Goal: Transaction & Acquisition: Purchase product/service

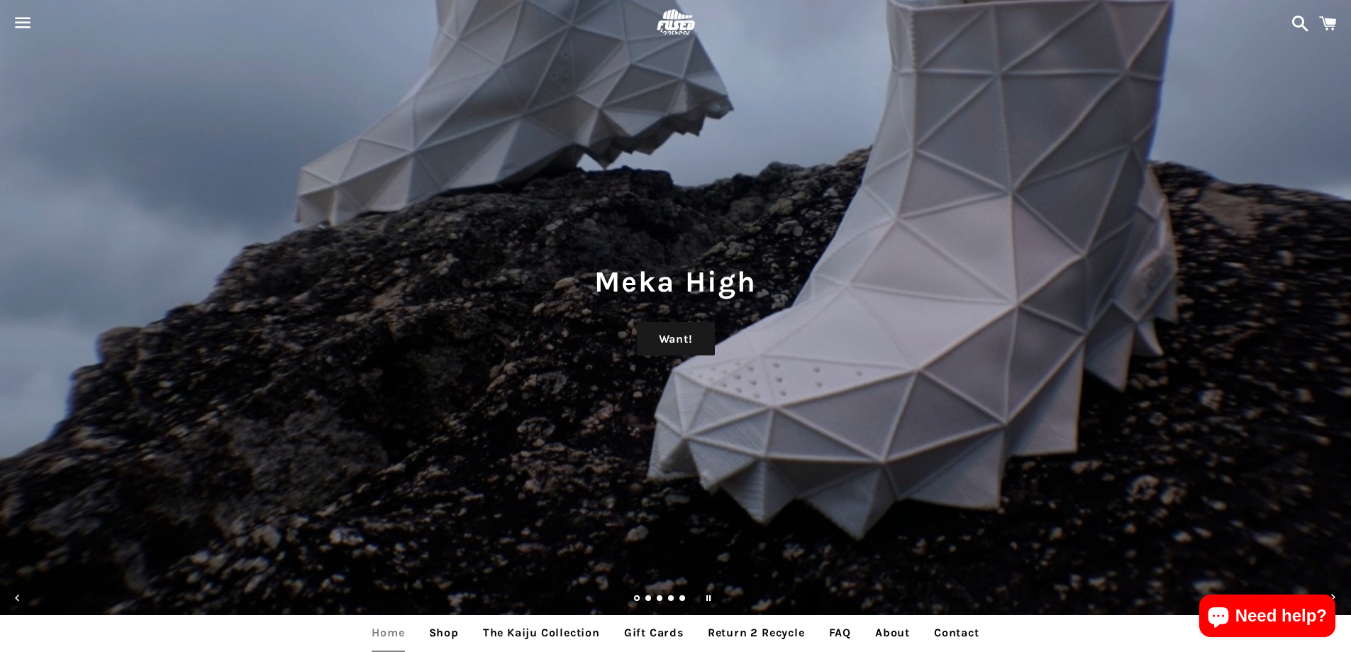
click at [15, 19] on span "button" at bounding box center [23, 22] width 32 height 43
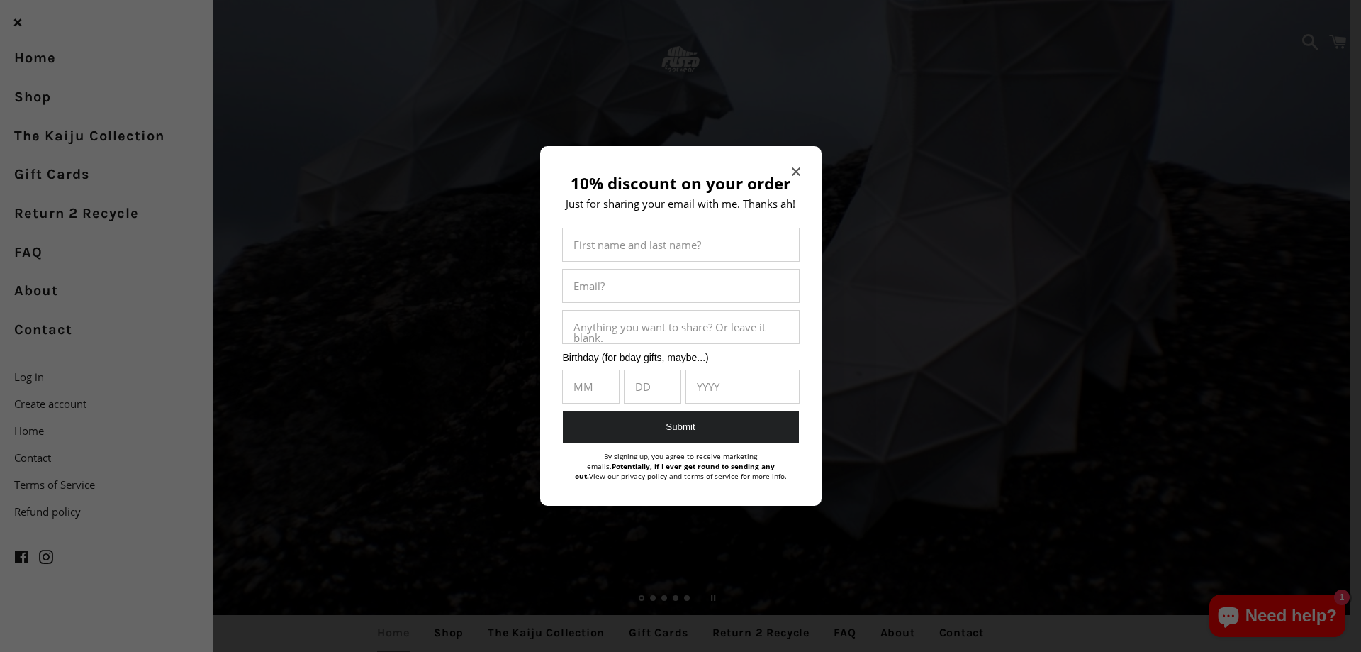
click at [790, 165] on div "10% discount on your order Just for sharing your email with me. Thanks ah! Firs…" at bounding box center [680, 326] width 281 height 360
click at [794, 168] on icon "Close modal" at bounding box center [796, 171] width 9 height 9
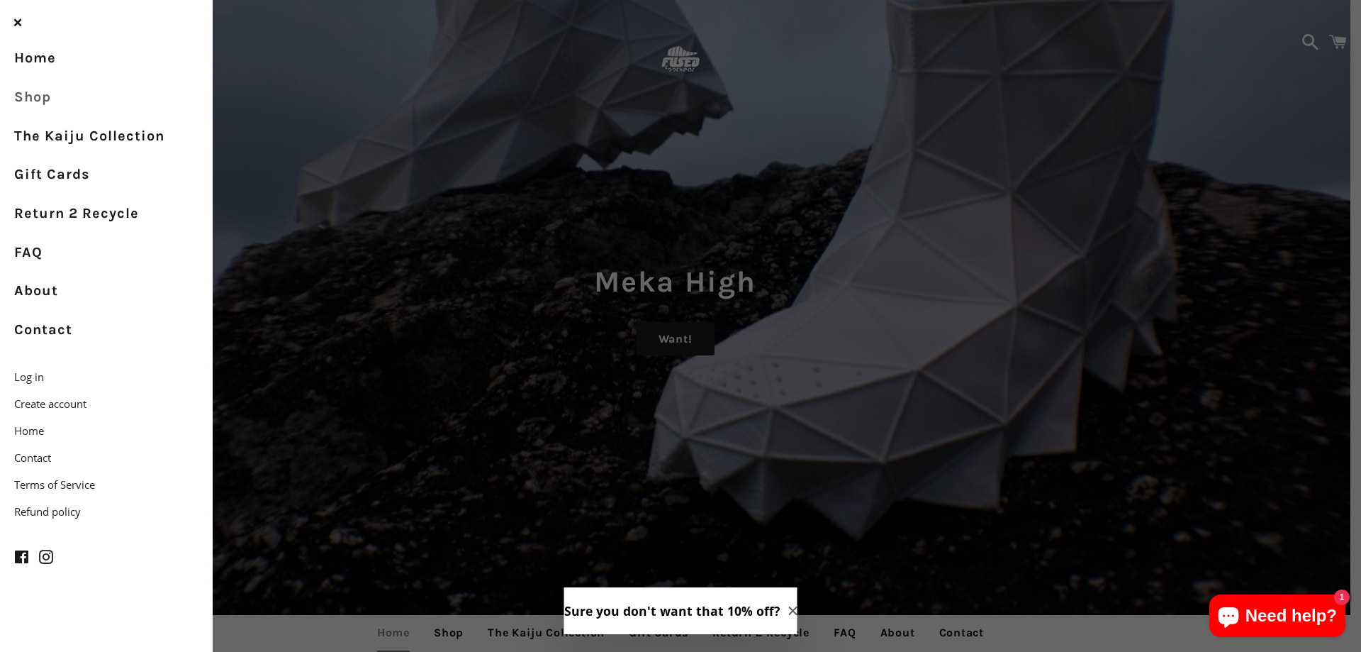
click at [39, 101] on link "Shop" at bounding box center [106, 97] width 213 height 39
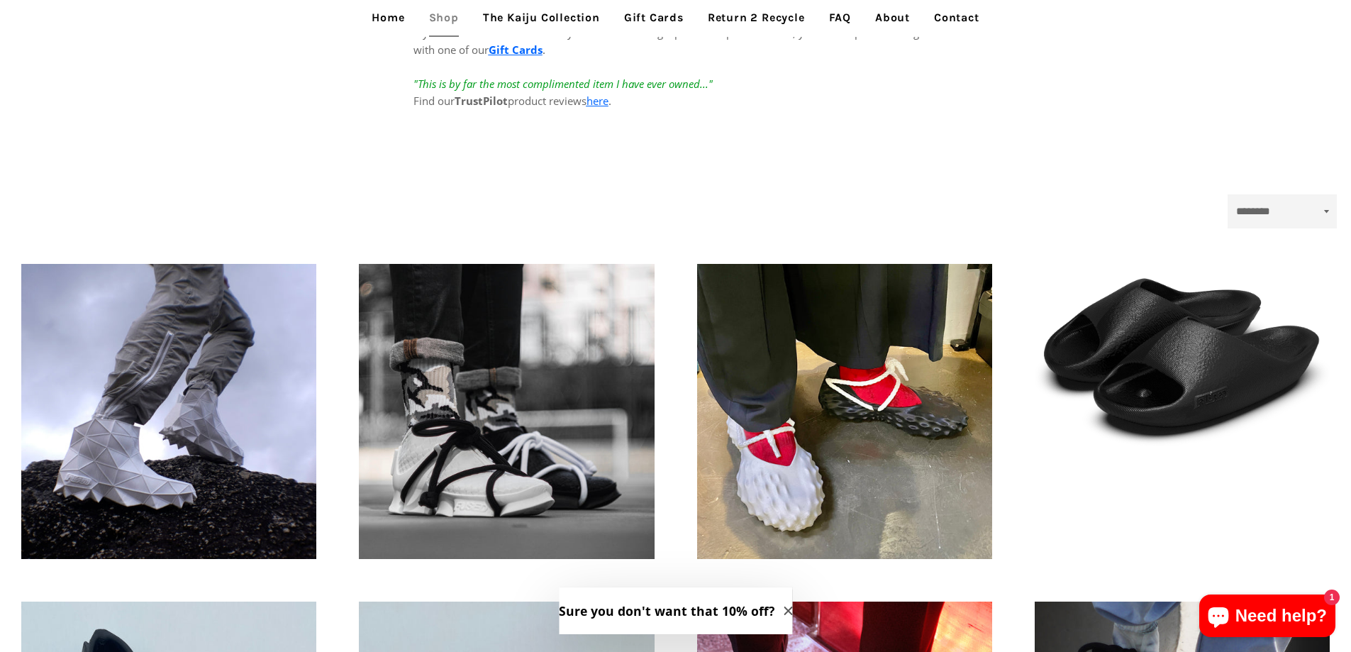
scroll to position [236, 0]
